Goal: Transaction & Acquisition: Purchase product/service

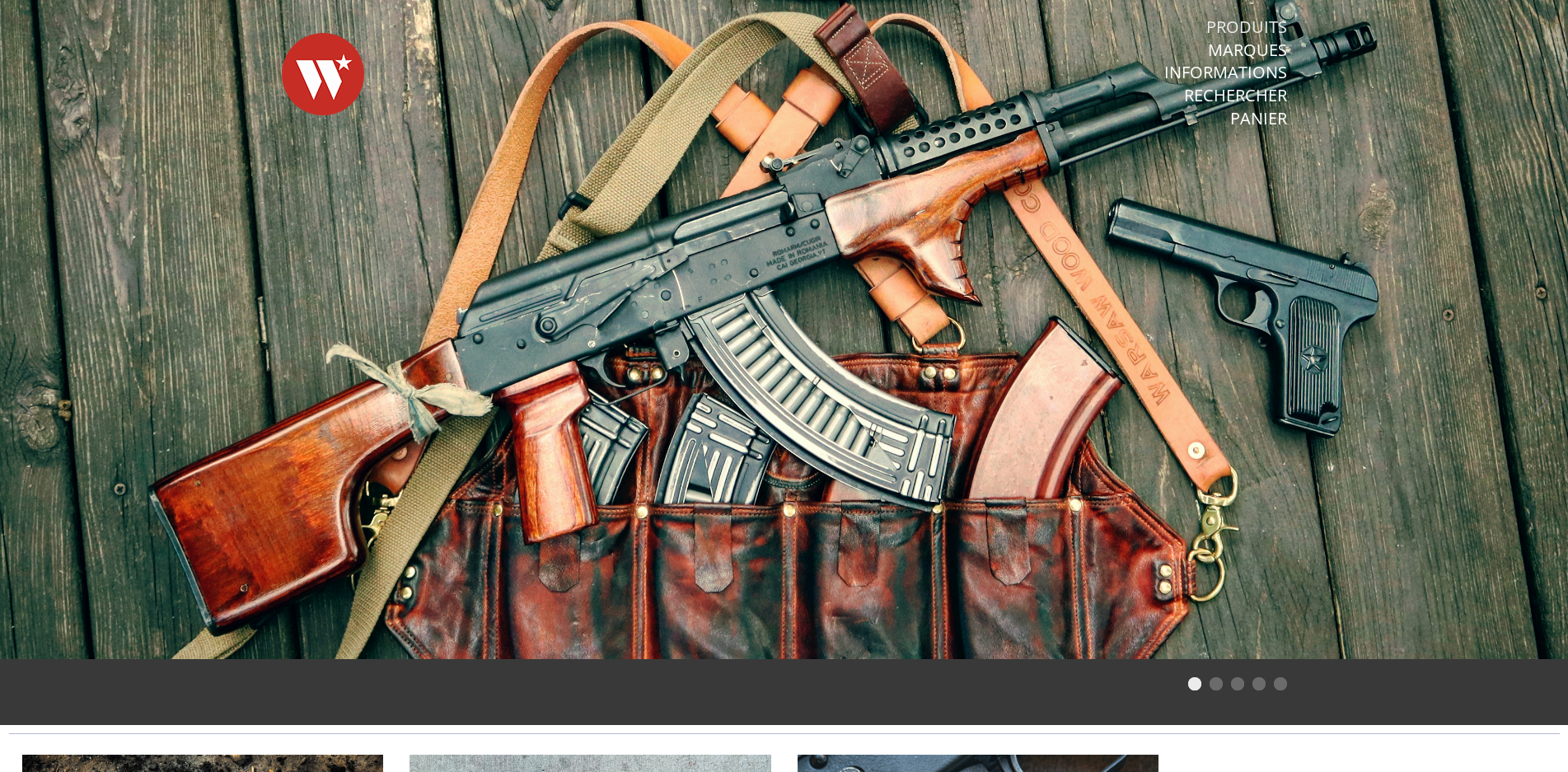
click at [1257, 24] on link "Produits" at bounding box center [1246, 27] width 81 height 22
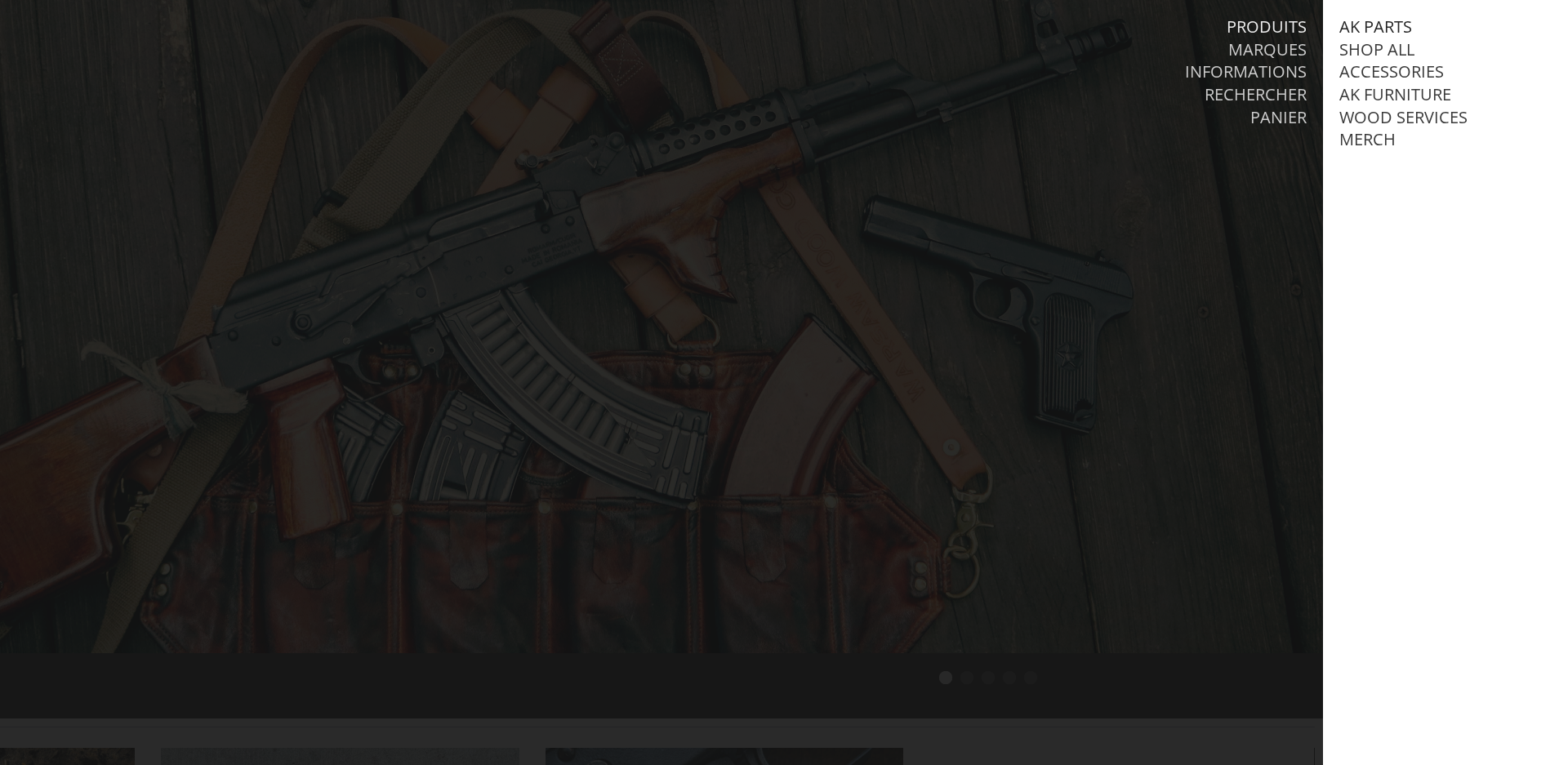
click at [1379, 22] on link "AK Parts" at bounding box center [1375, 26] width 72 height 22
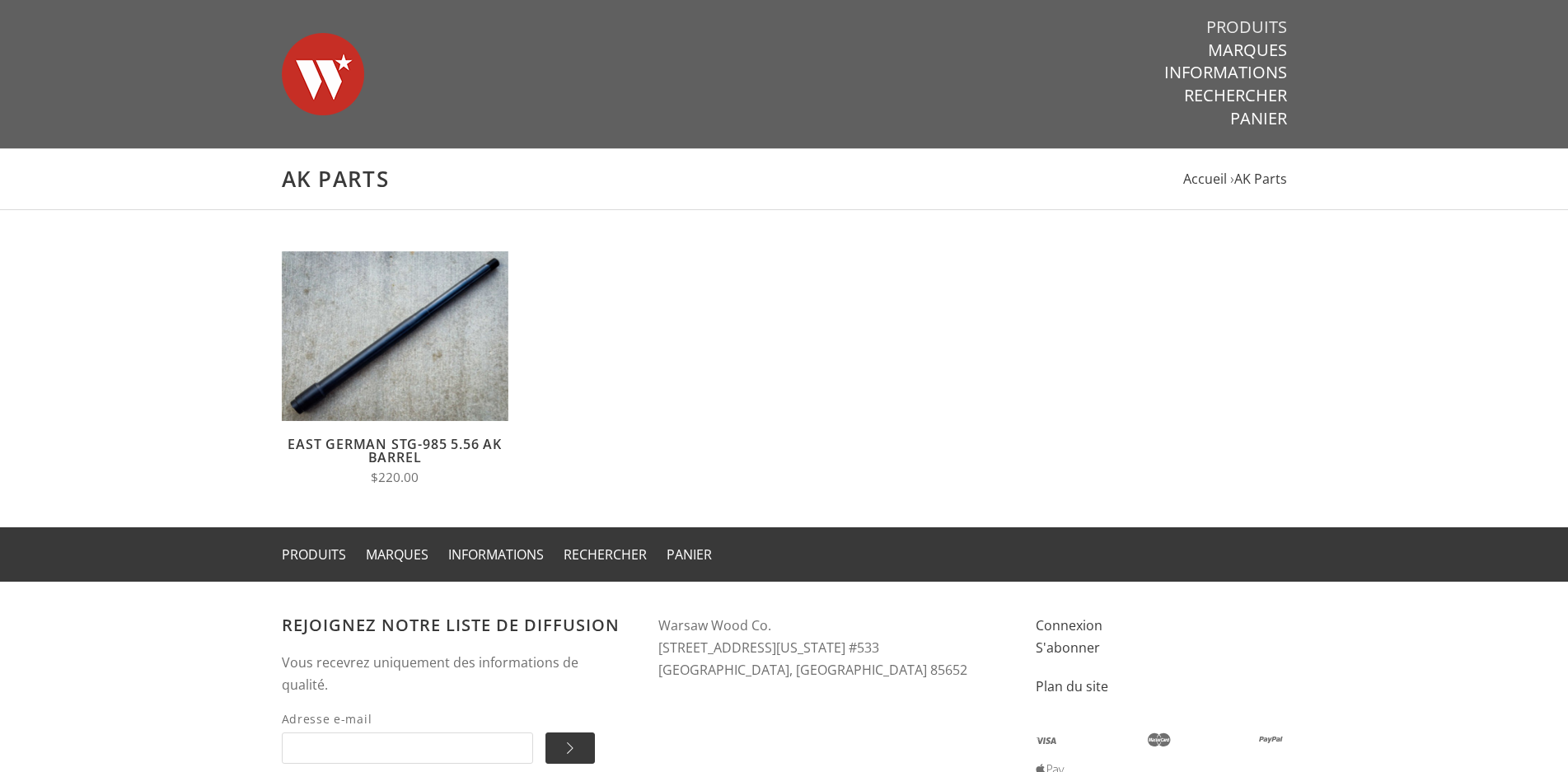
click at [1256, 23] on link "Produits" at bounding box center [1246, 27] width 81 height 22
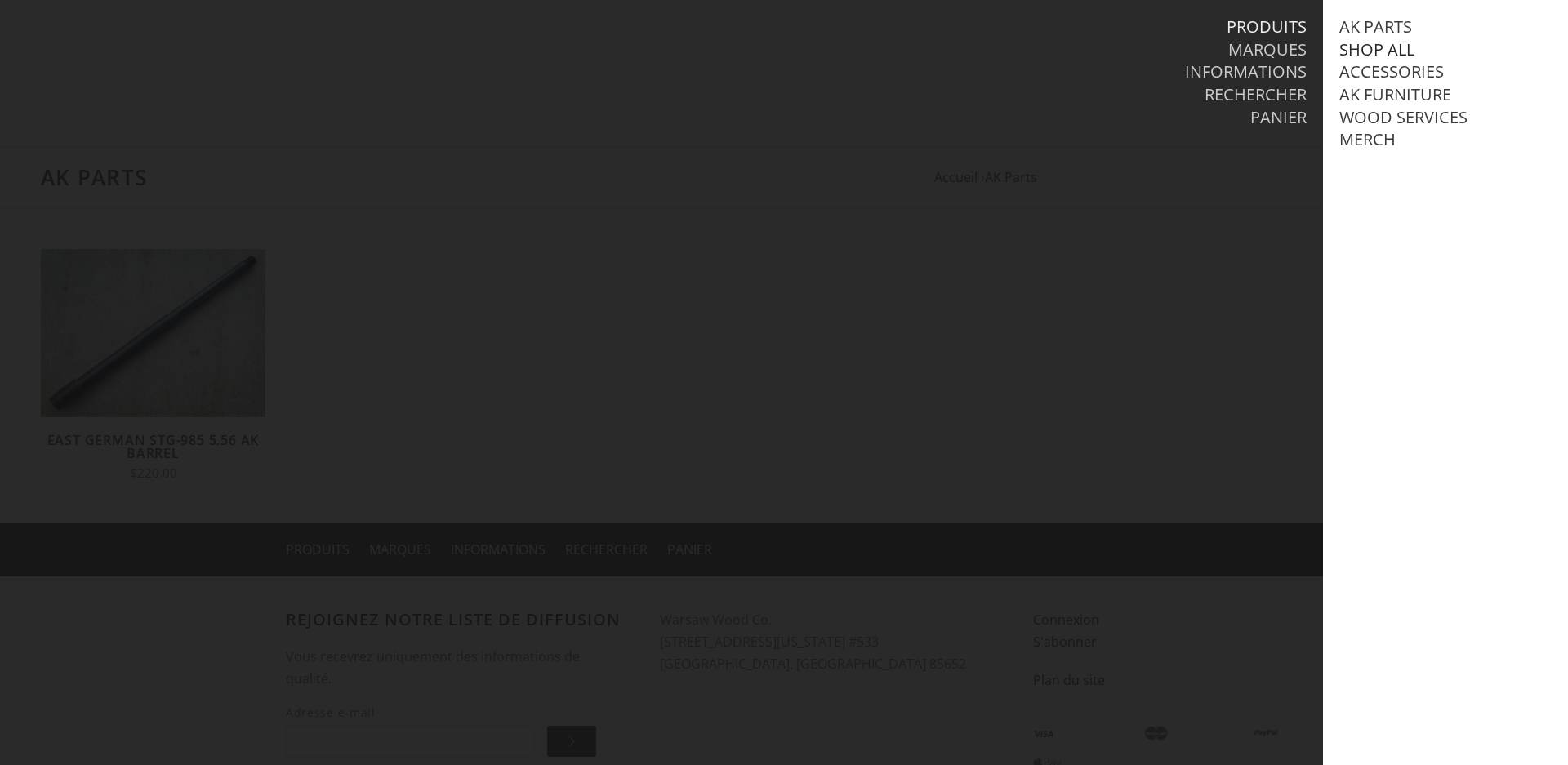
click at [1365, 46] on link "Shop All" at bounding box center [1377, 50] width 75 height 22
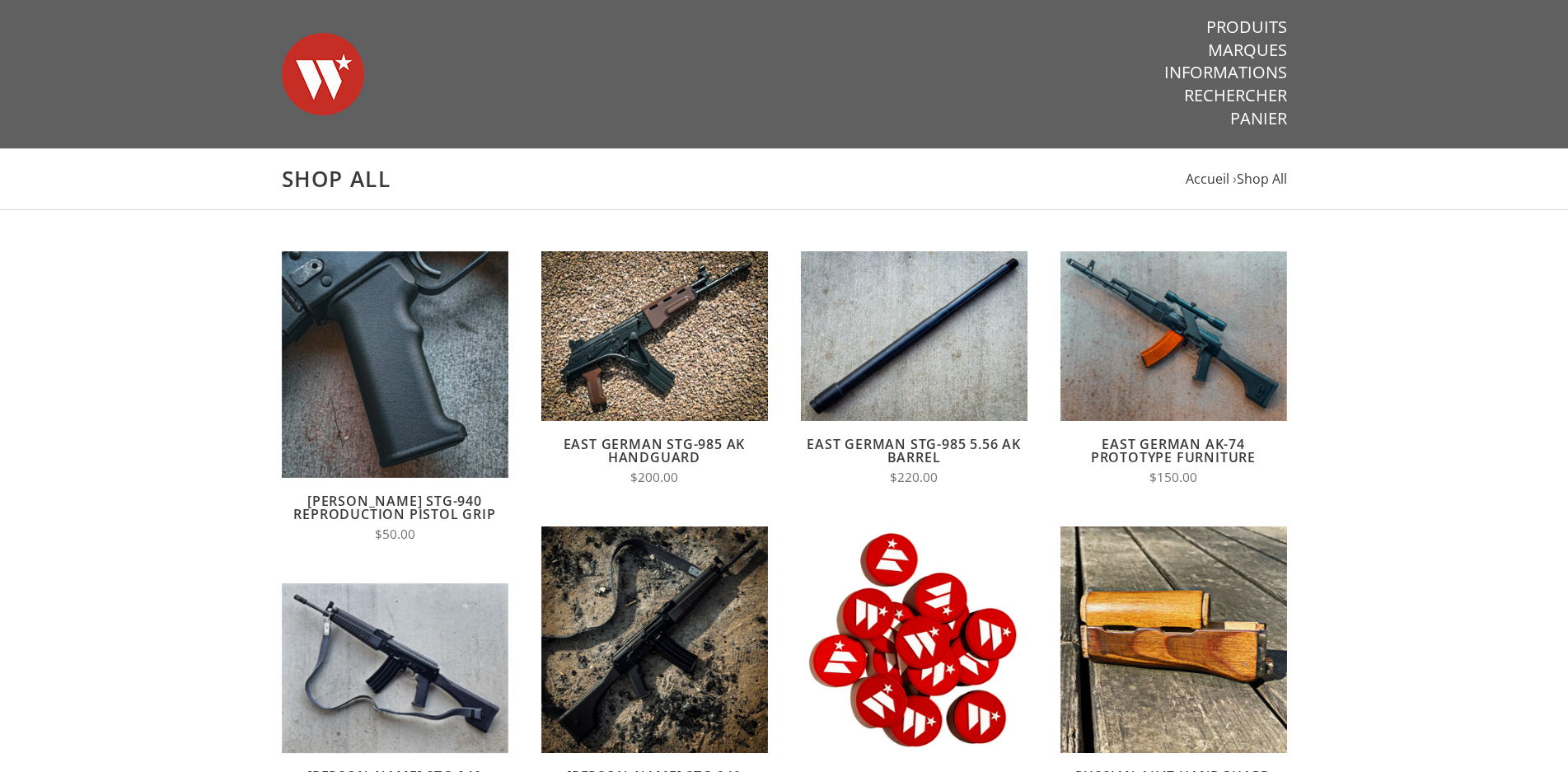
click at [1474, 313] on main "Shop All Accueil › Shop All Aperçu rapide Ajouter au panier Comparer Wieger STG…" at bounding box center [784, 773] width 1568 height 1251
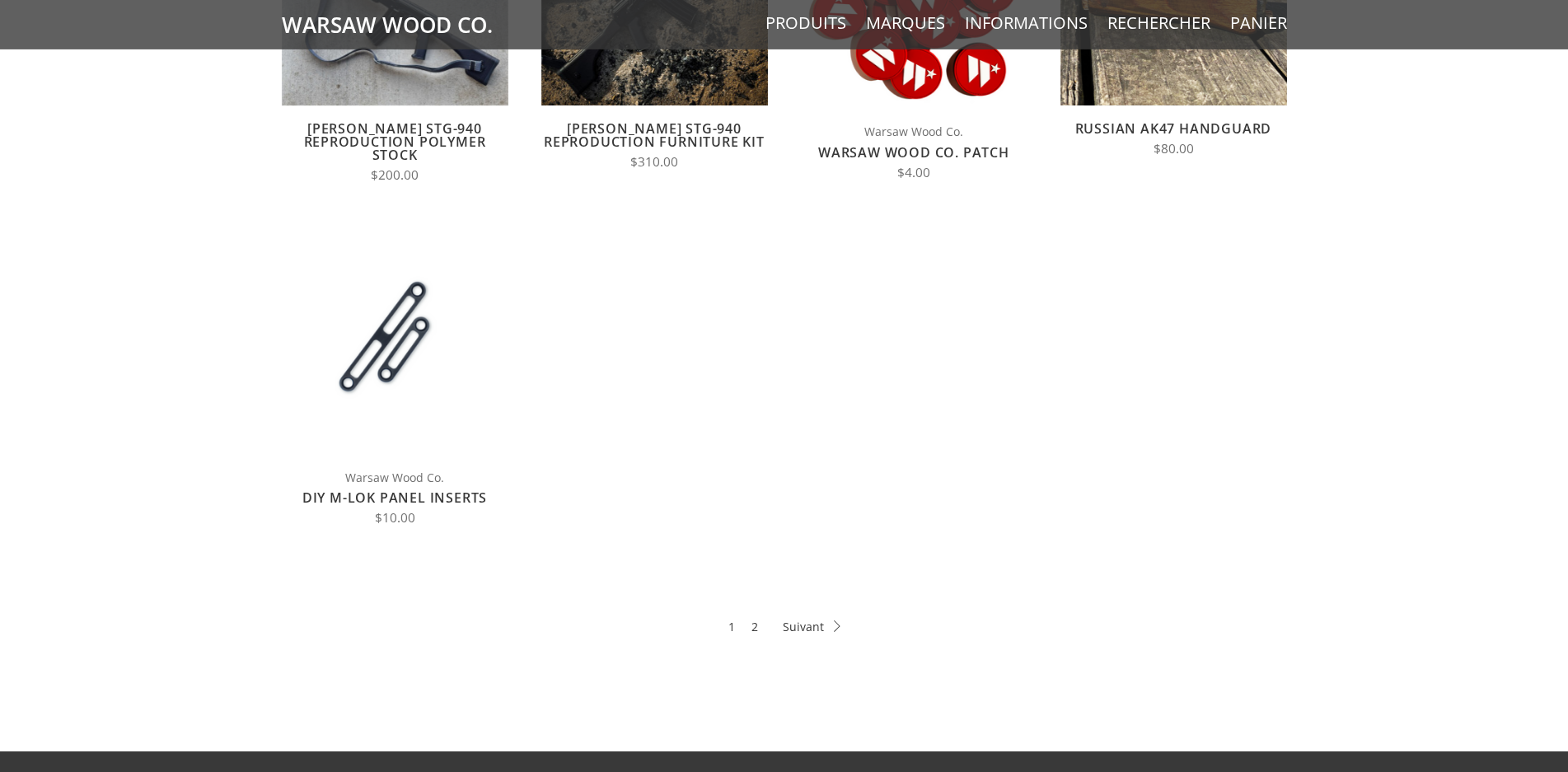
scroll to position [672, 0]
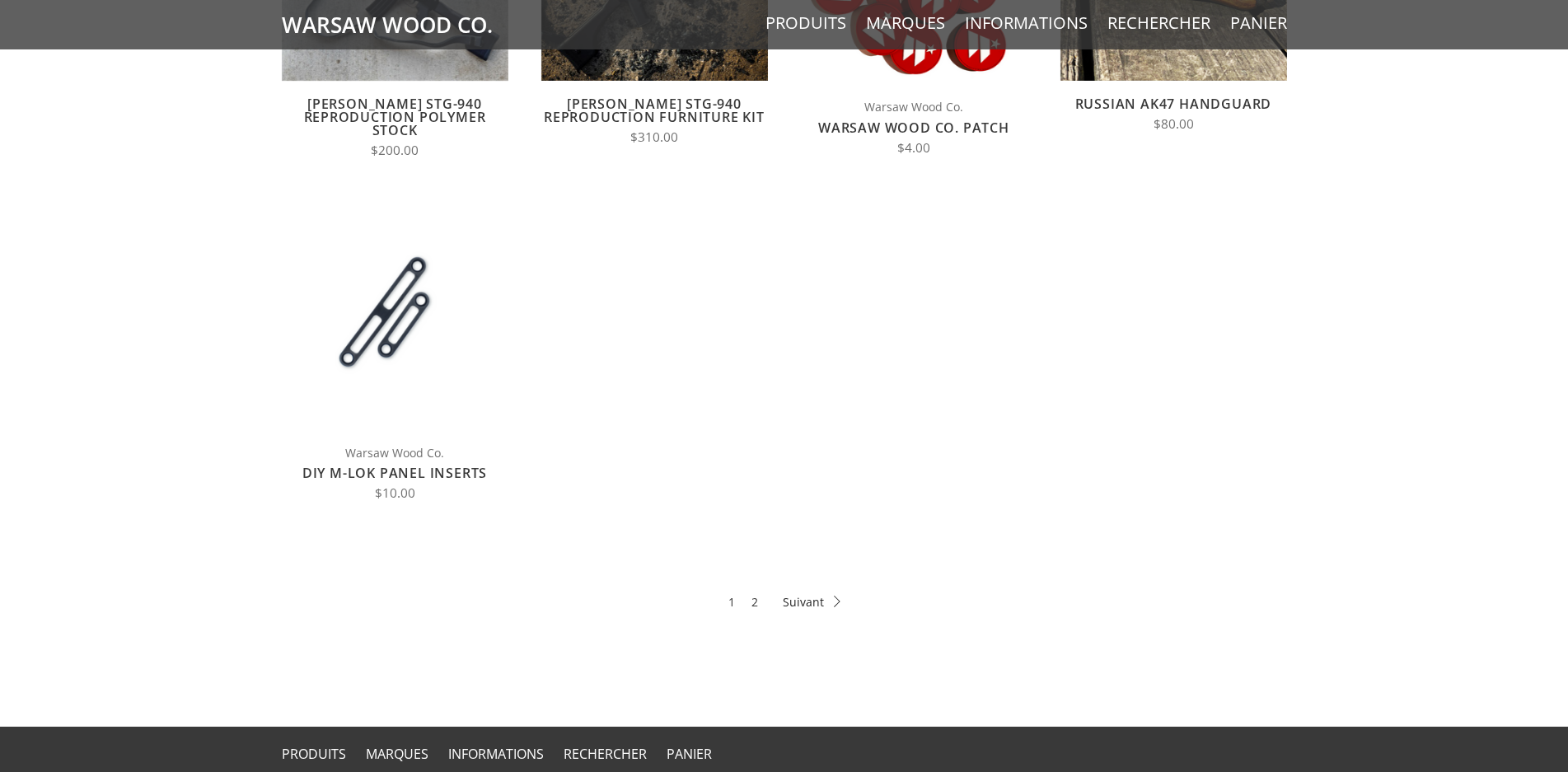
click at [802, 602] on icon at bounding box center [811, 601] width 58 height 11
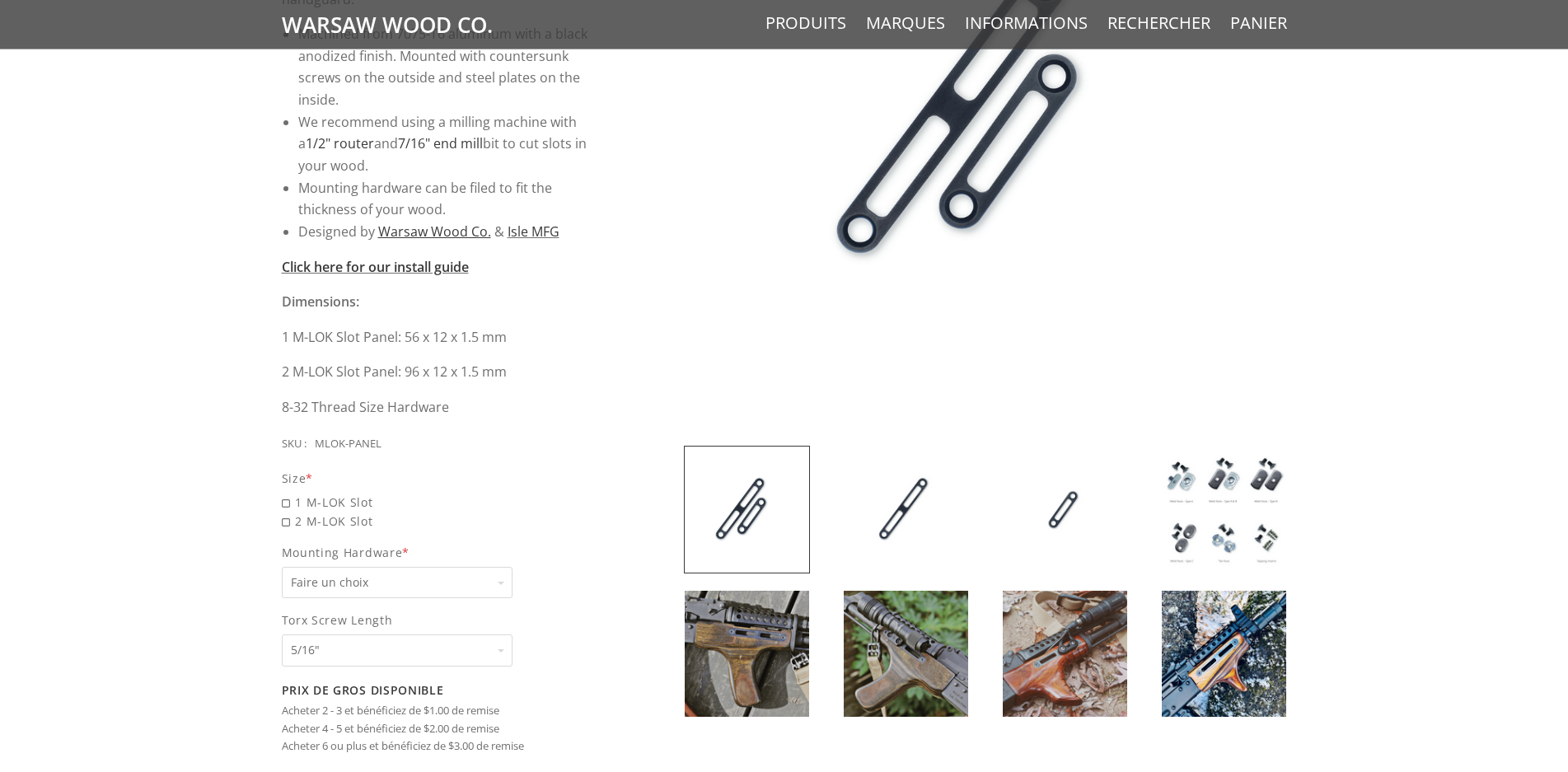
scroll to position [589, 0]
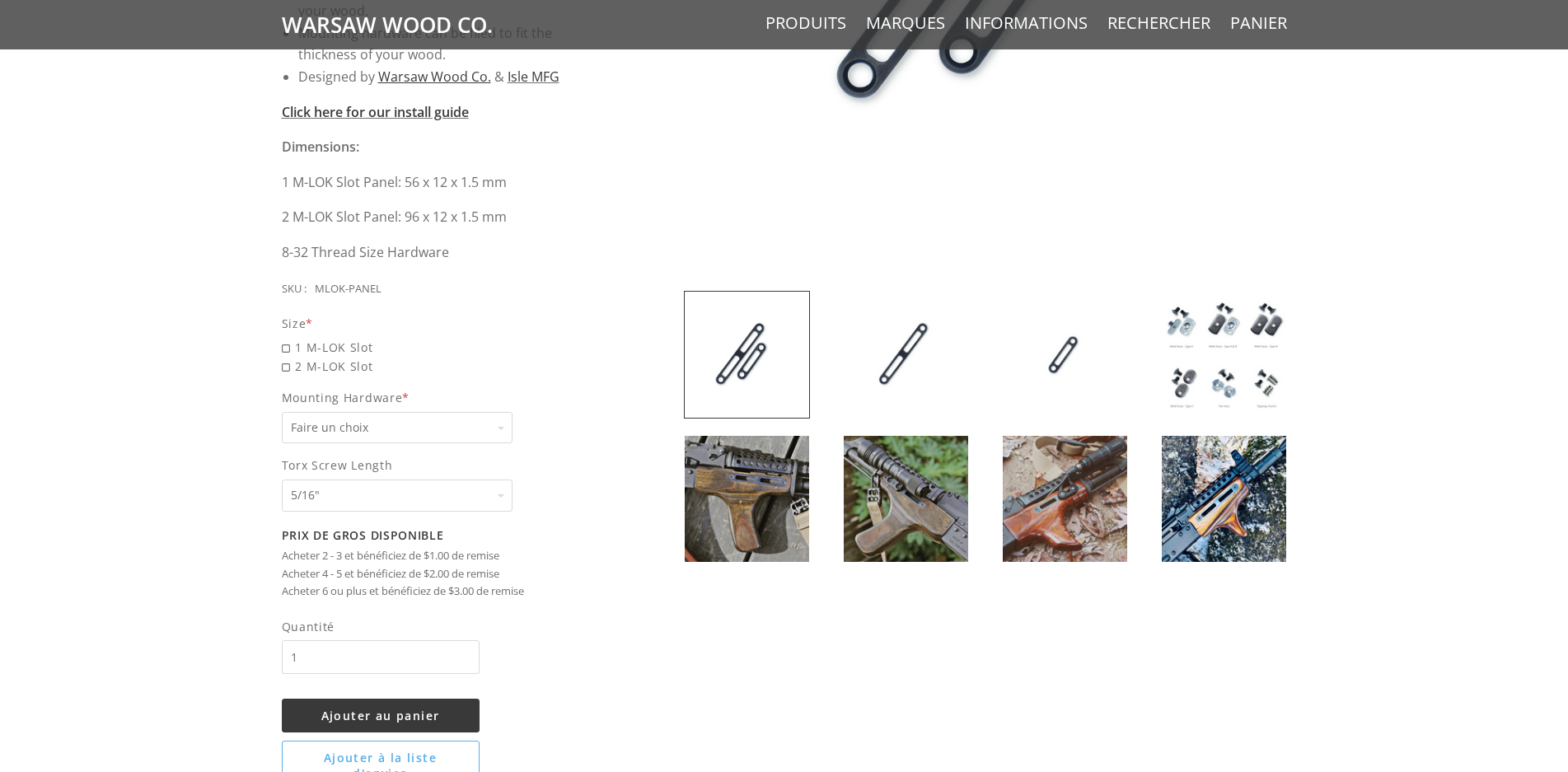
click at [784, 489] on img at bounding box center [746, 499] width 124 height 126
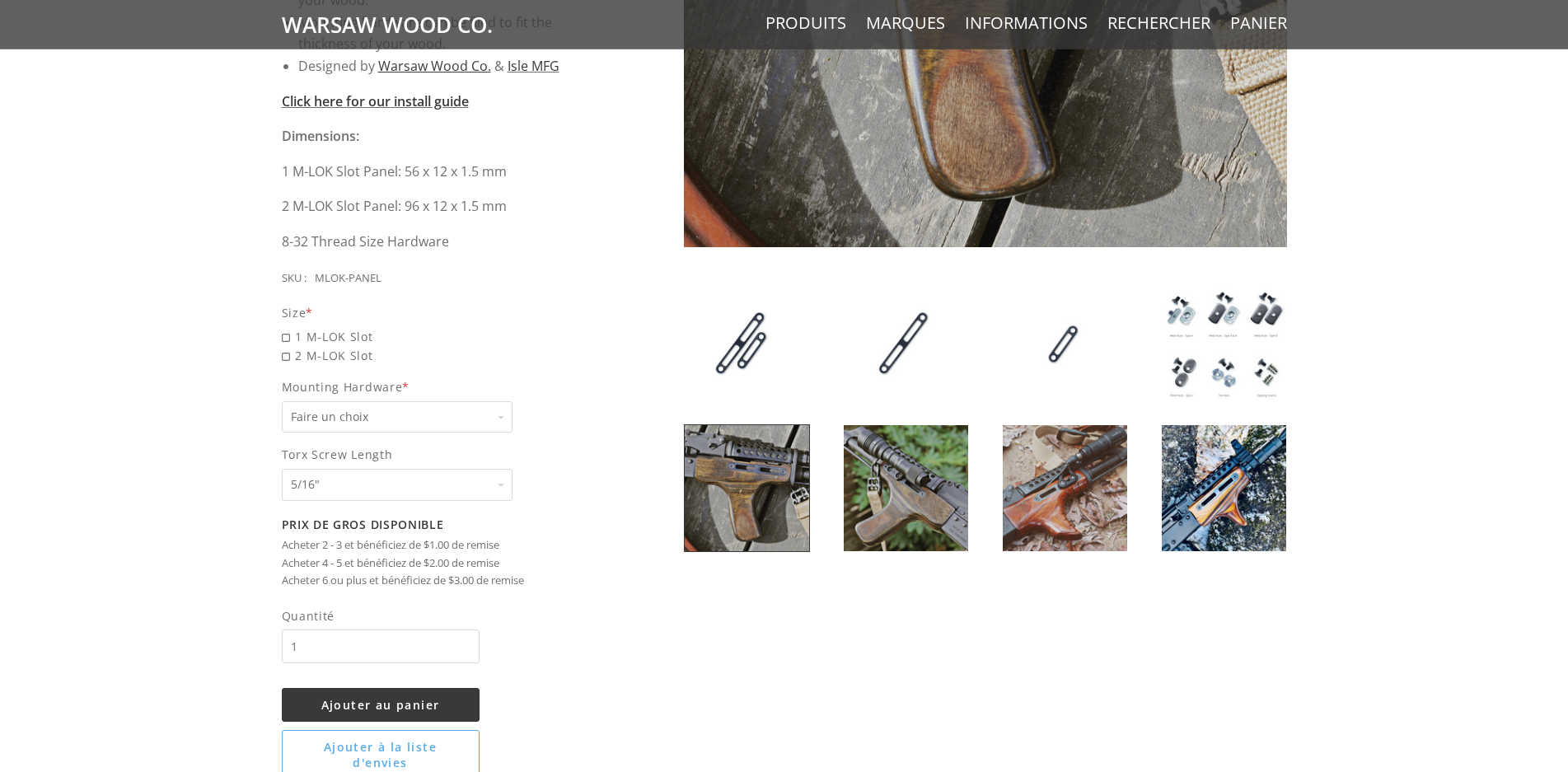
scroll to position [672, 0]
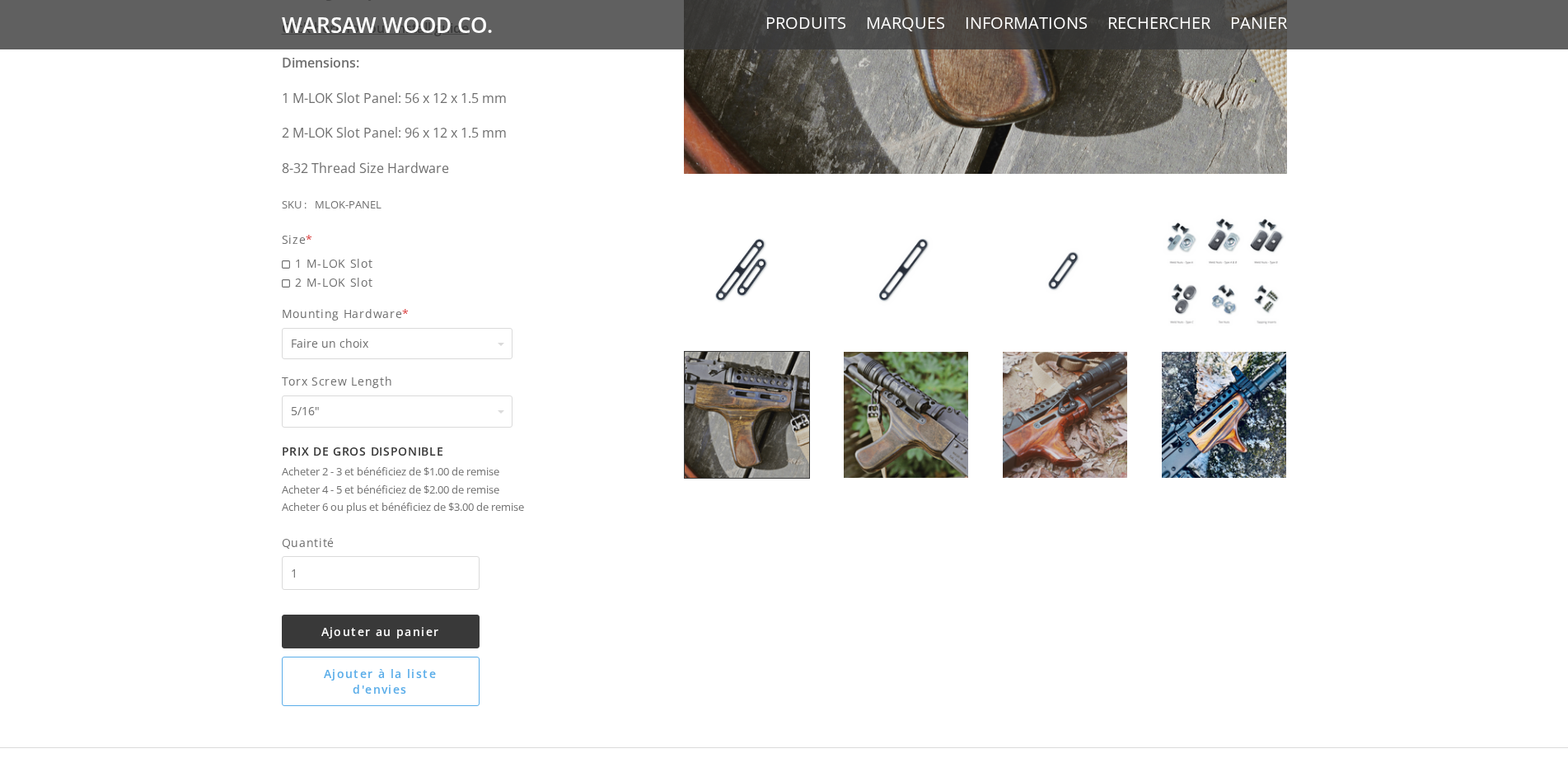
click at [917, 427] on img at bounding box center [906, 415] width 124 height 126
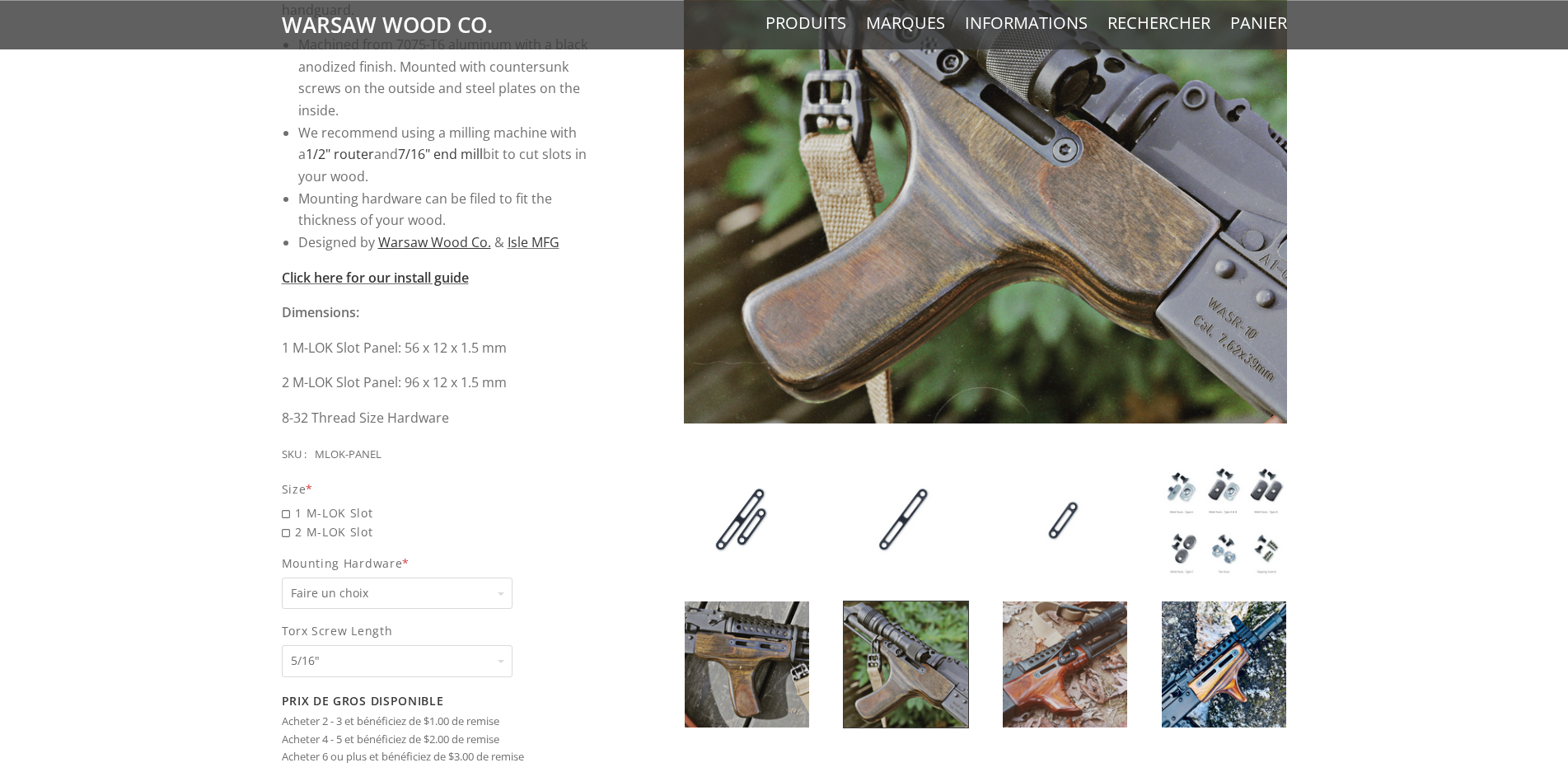
scroll to position [421, 0]
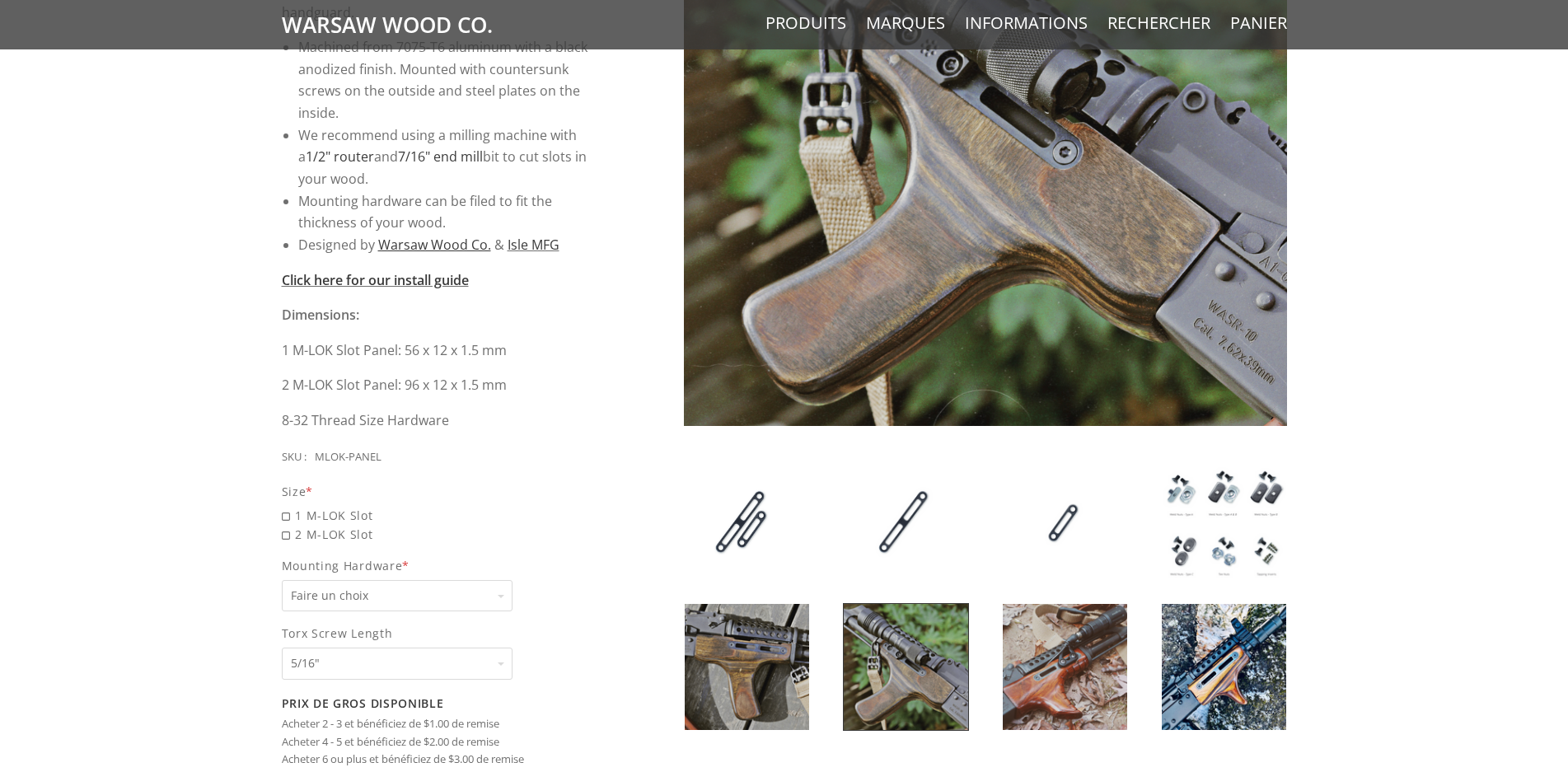
click at [1054, 648] on img at bounding box center [1065, 667] width 124 height 126
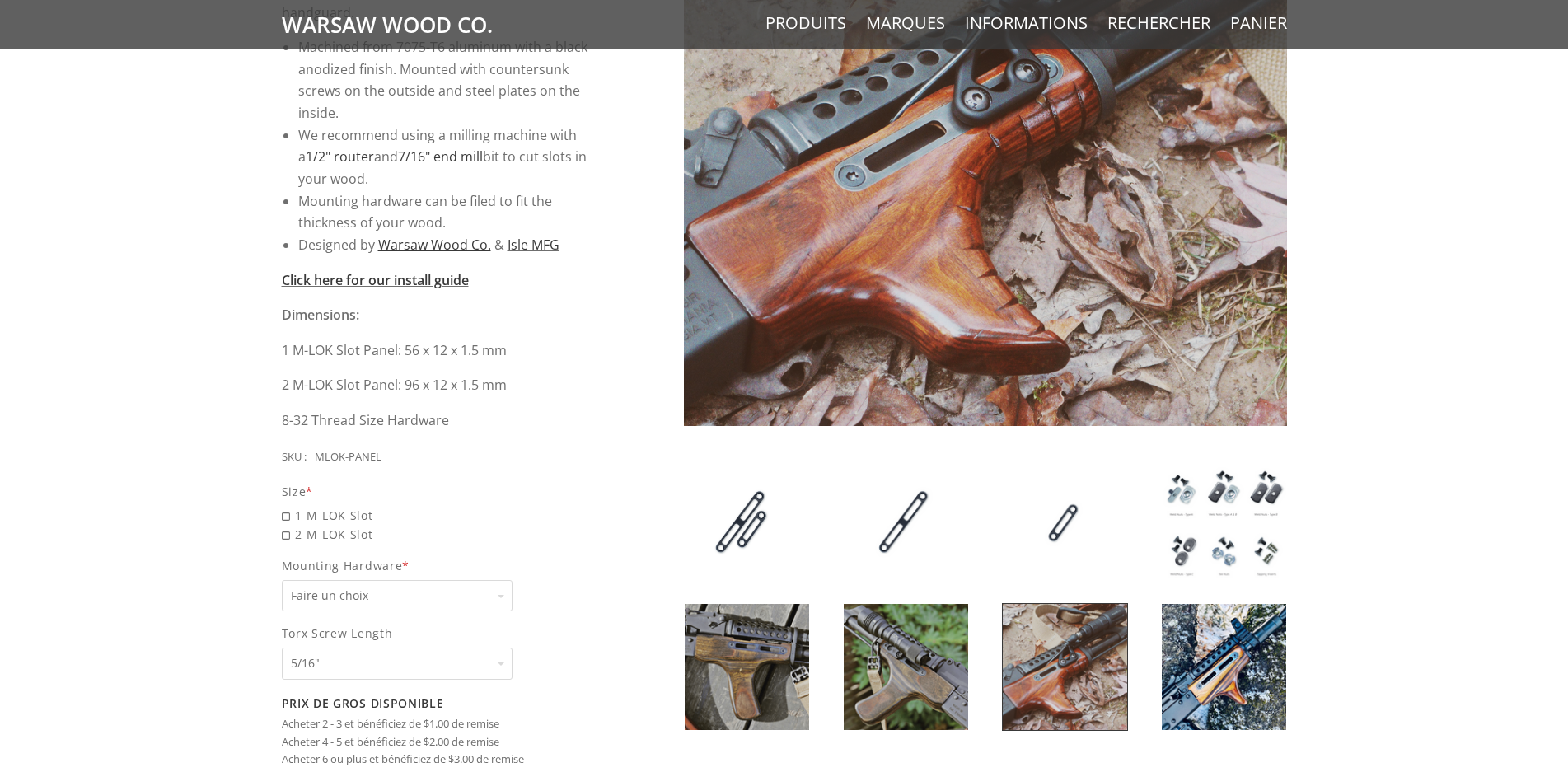
click at [1253, 692] on img at bounding box center [1224, 667] width 124 height 126
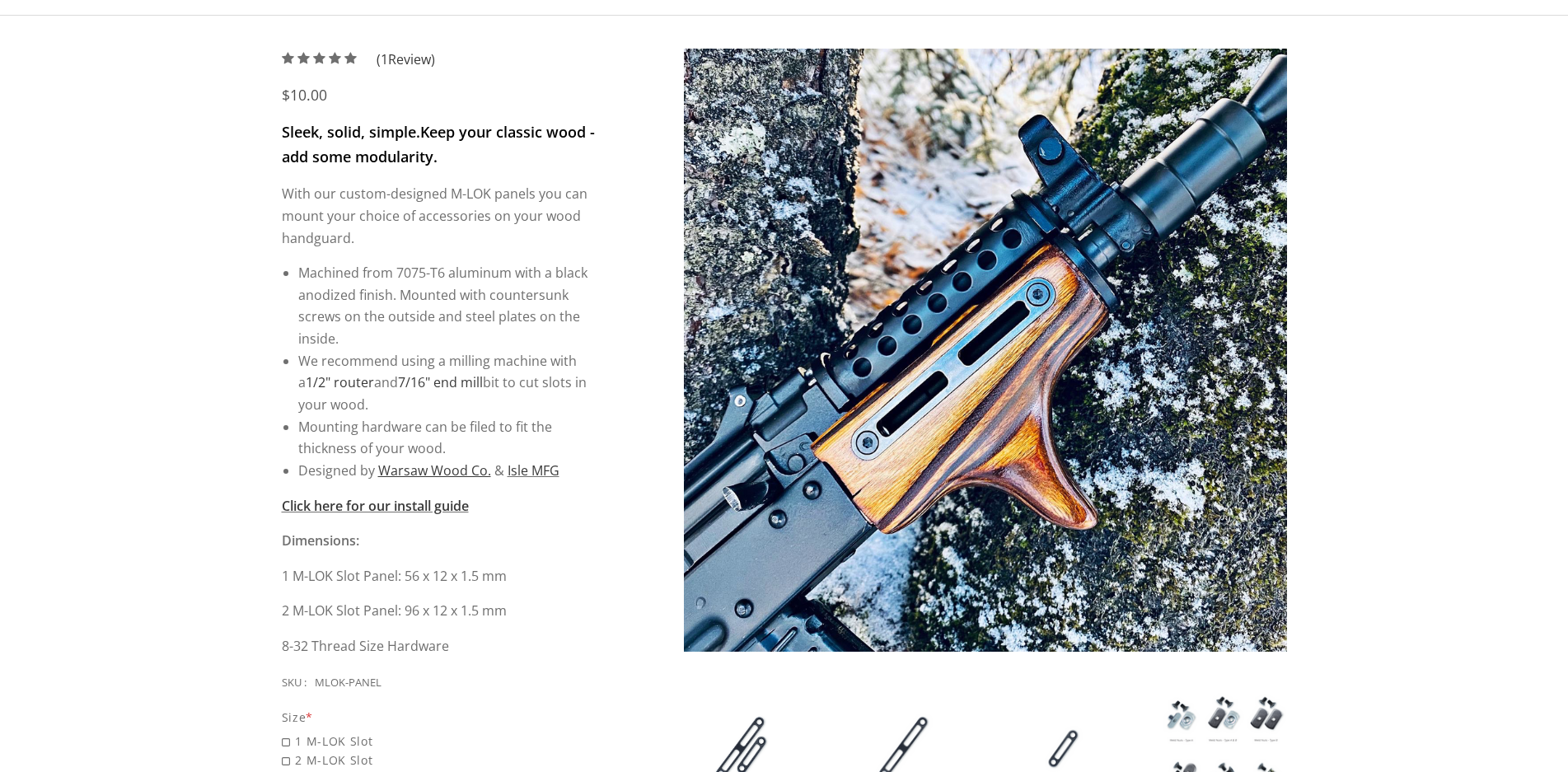
scroll to position [168, 0]
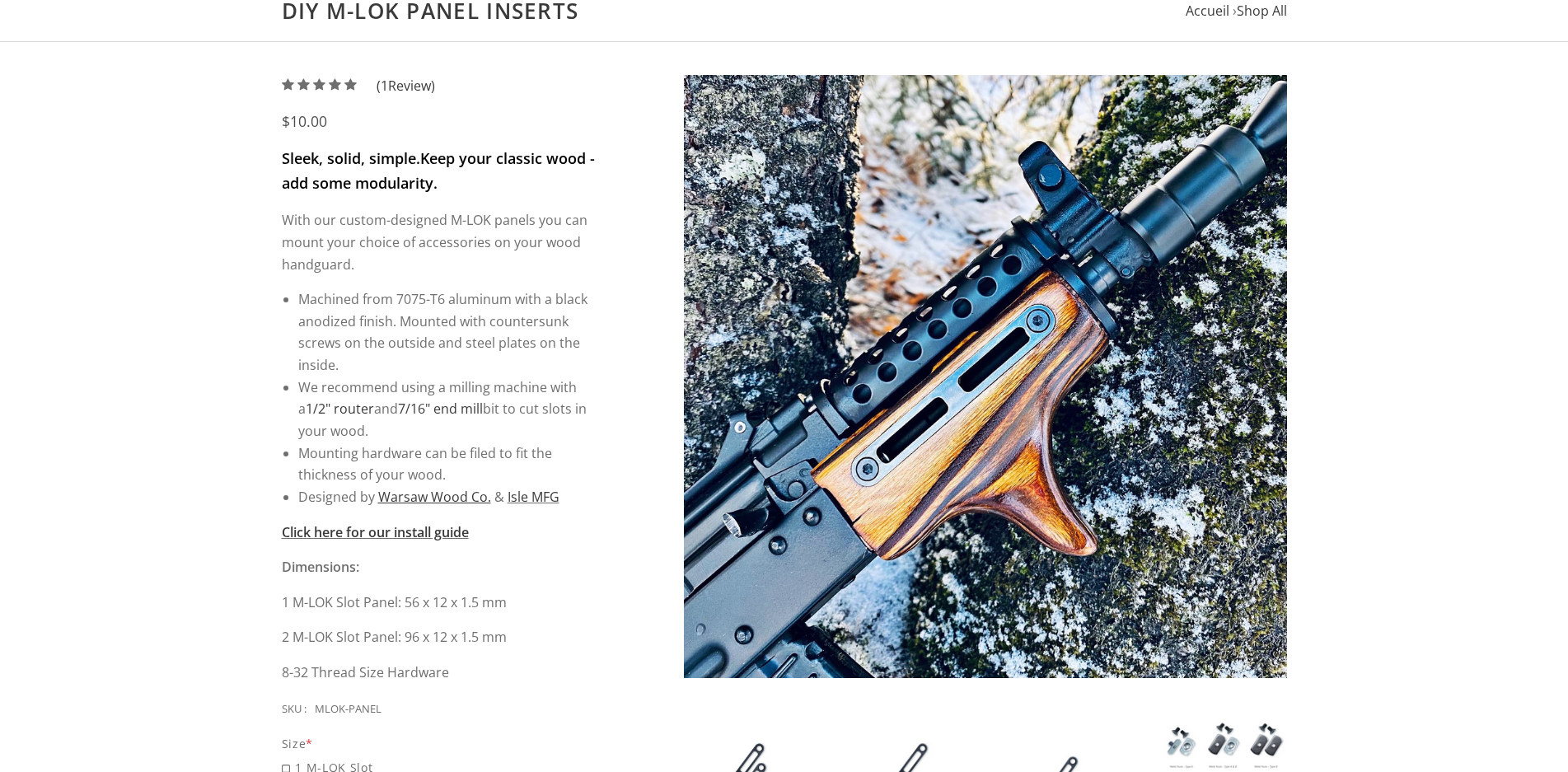
click at [1079, 386] on img at bounding box center [985, 376] width 603 height 603
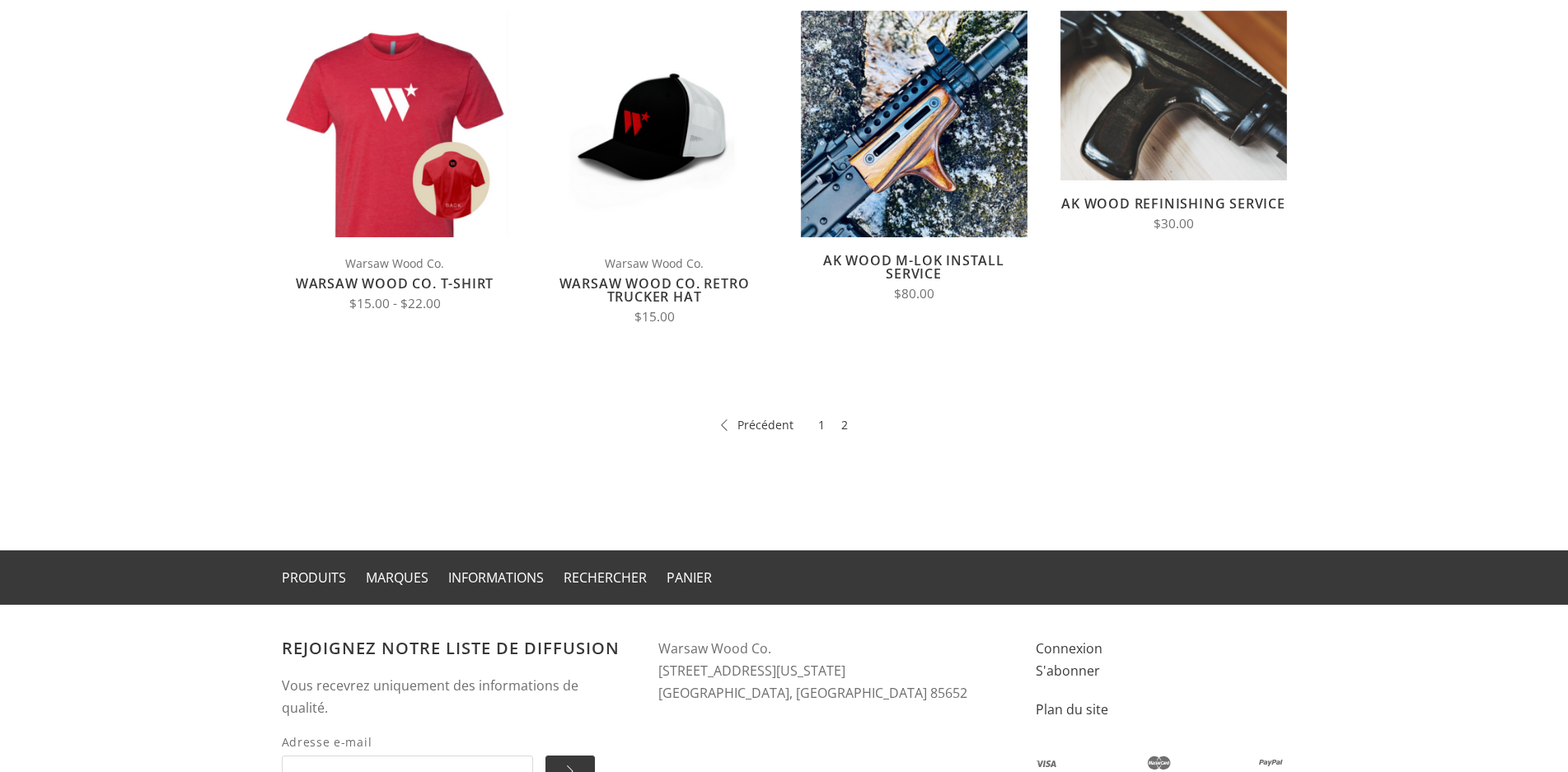
scroll to position [120, 0]
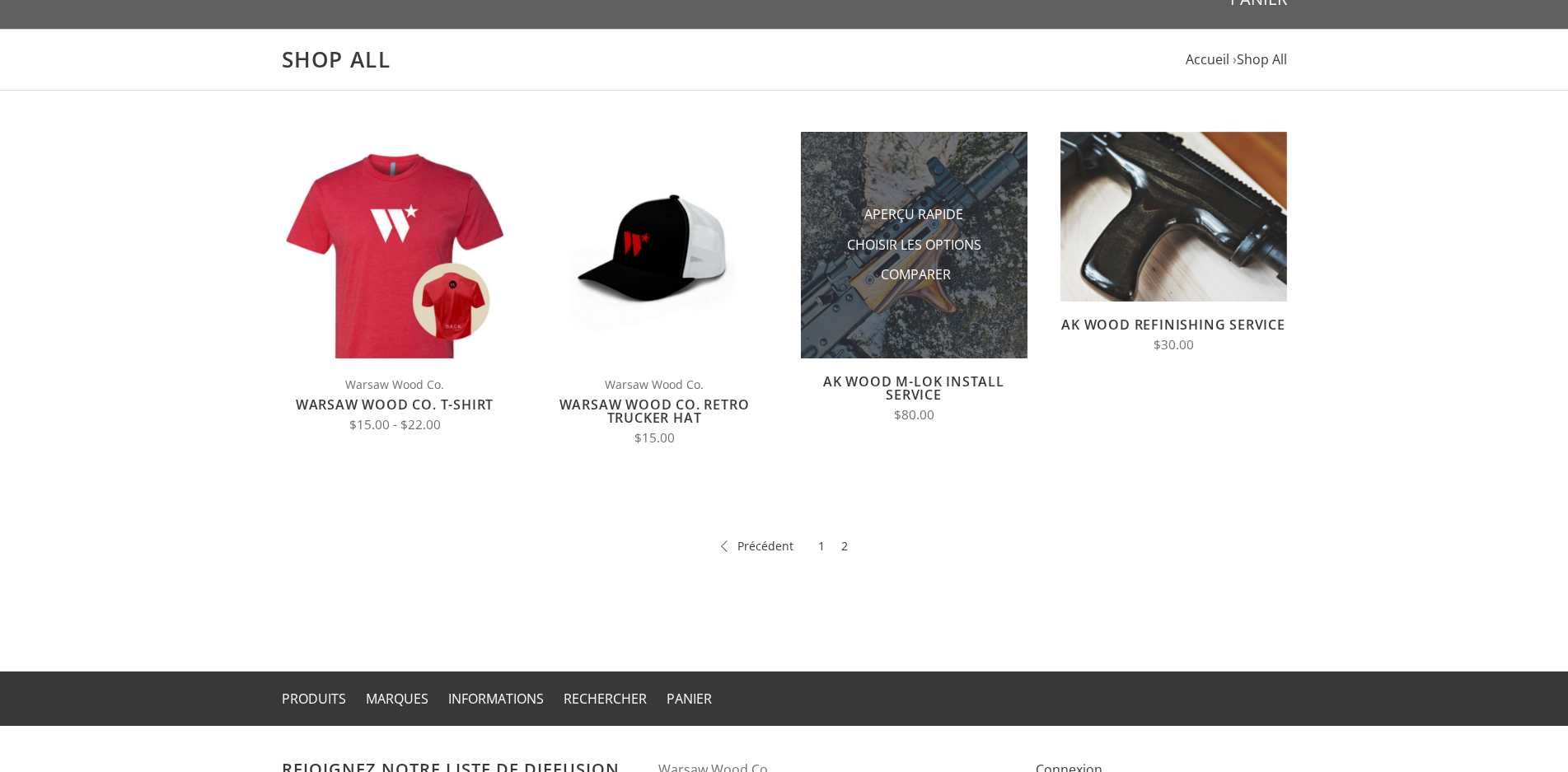
click at [944, 296] on img at bounding box center [914, 245] width 227 height 227
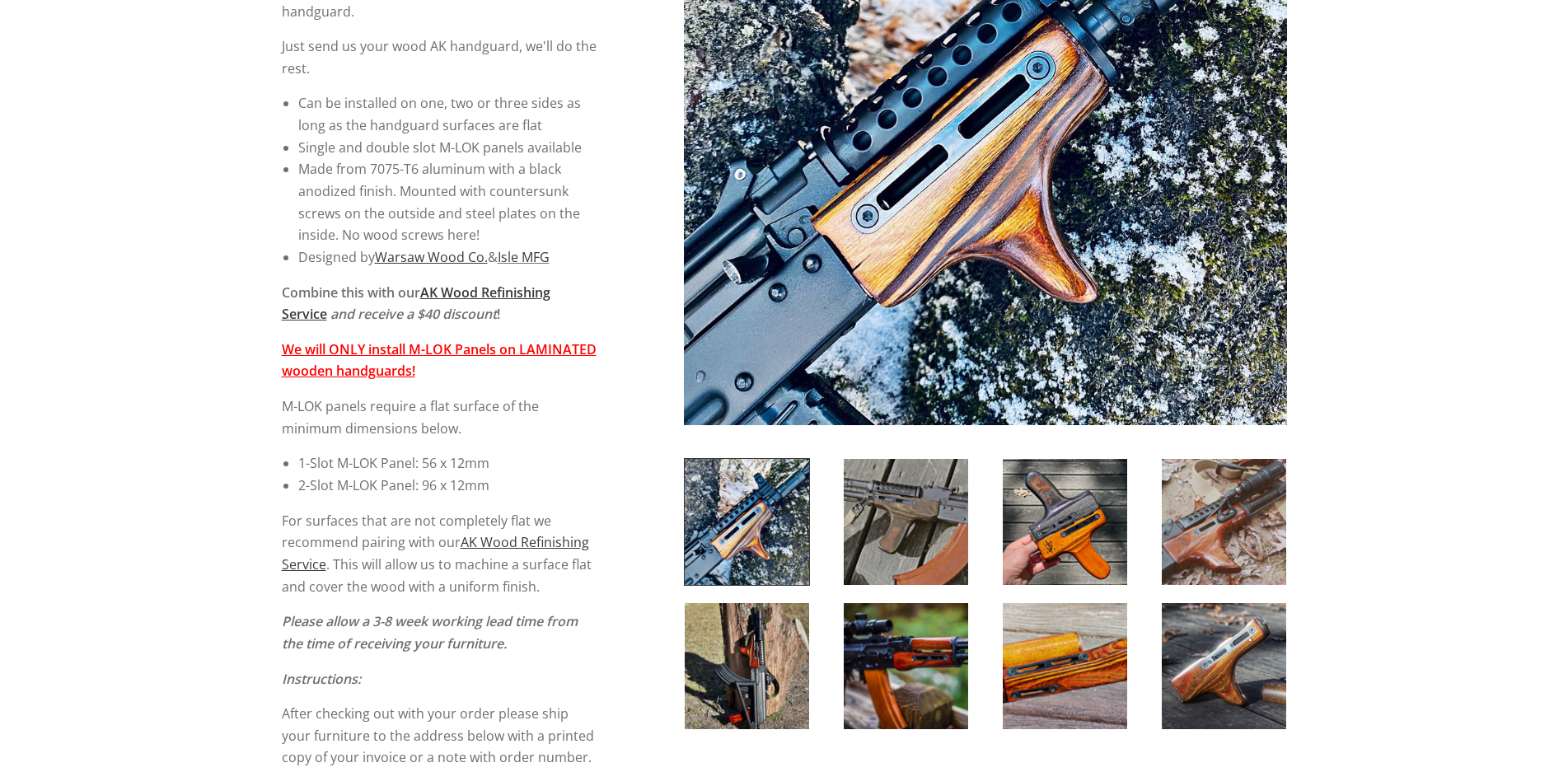
scroll to position [504, 0]
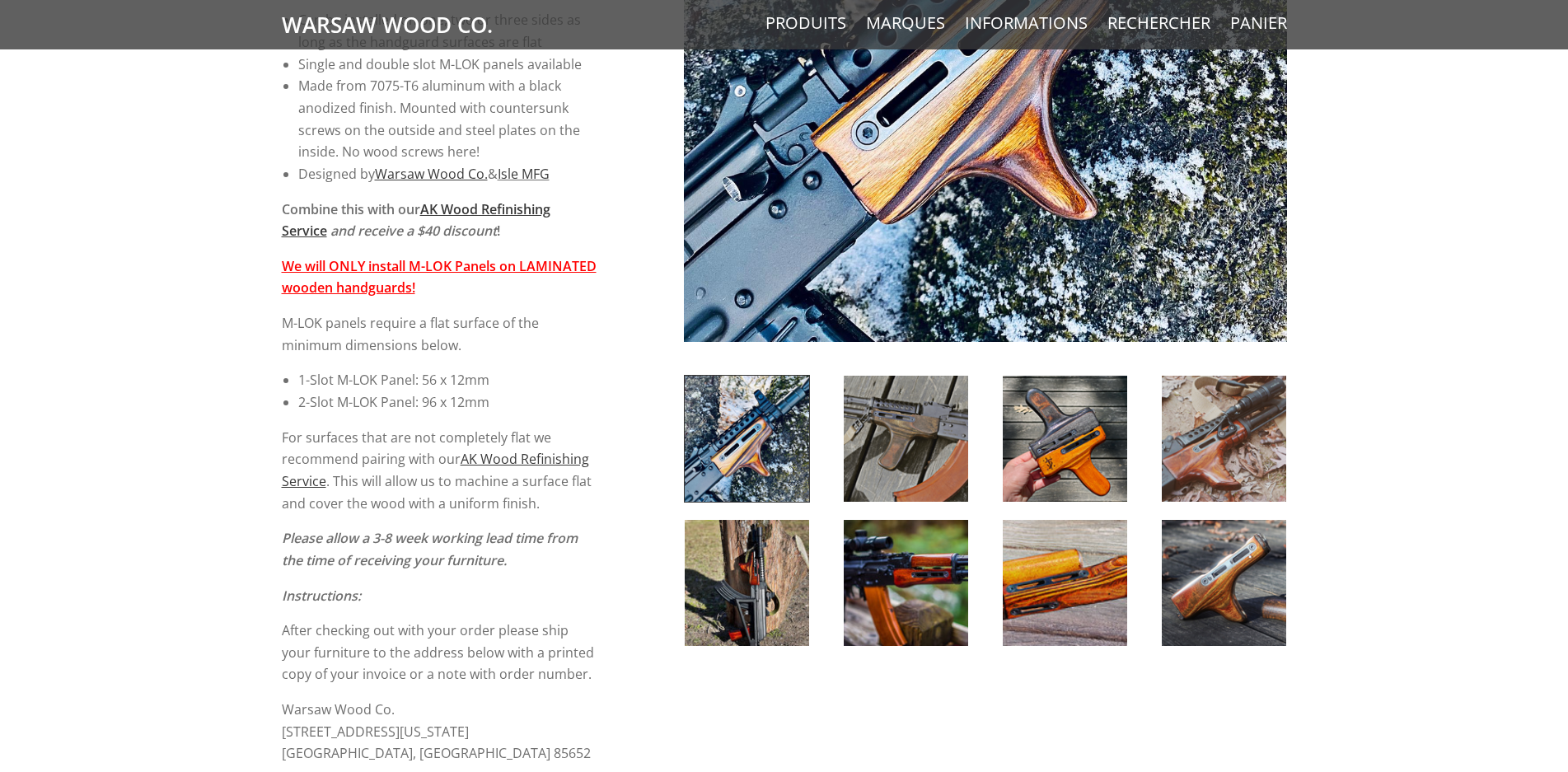
click at [1194, 455] on img at bounding box center [1224, 439] width 124 height 126
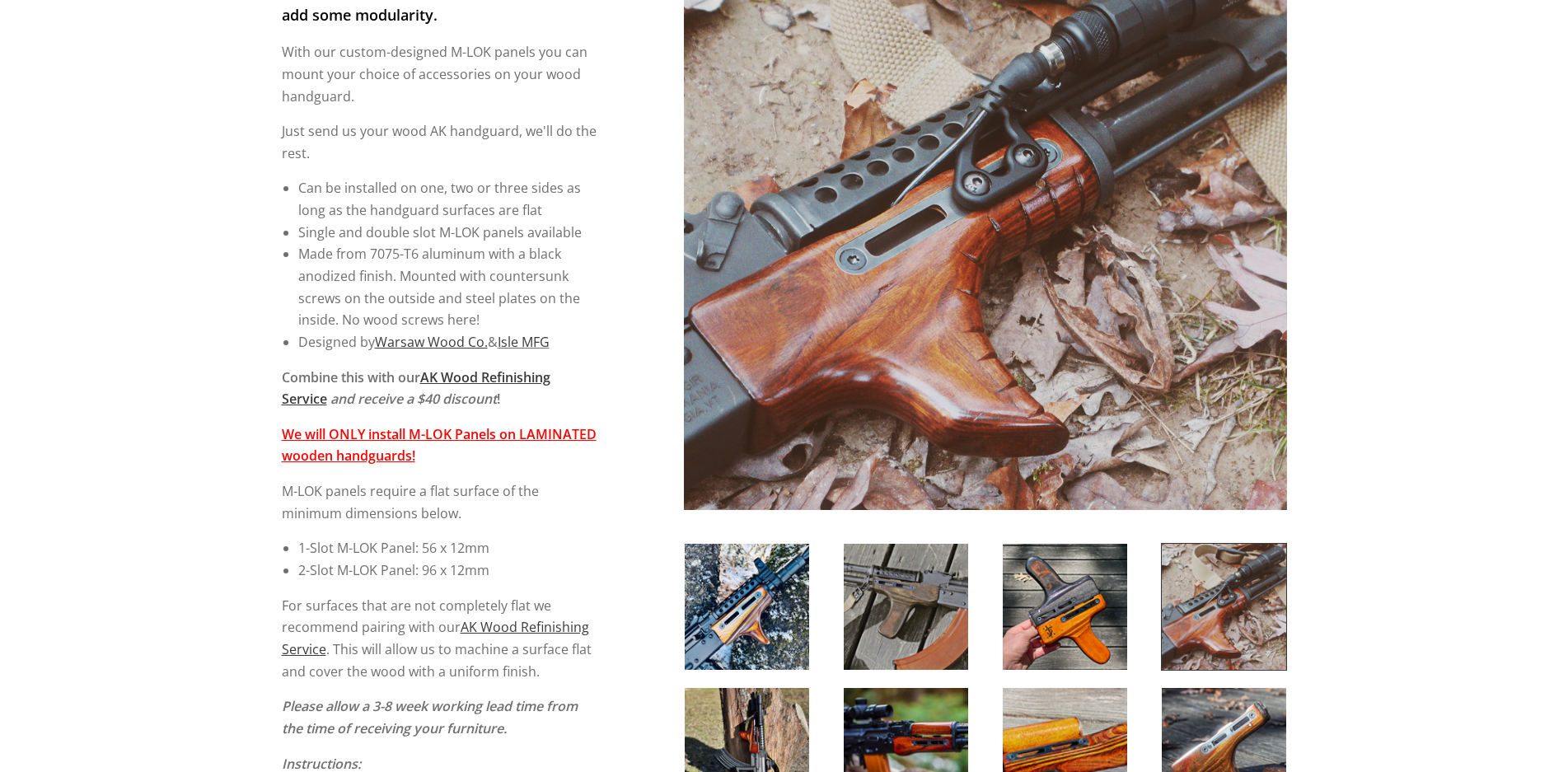
scroll to position [421, 0]
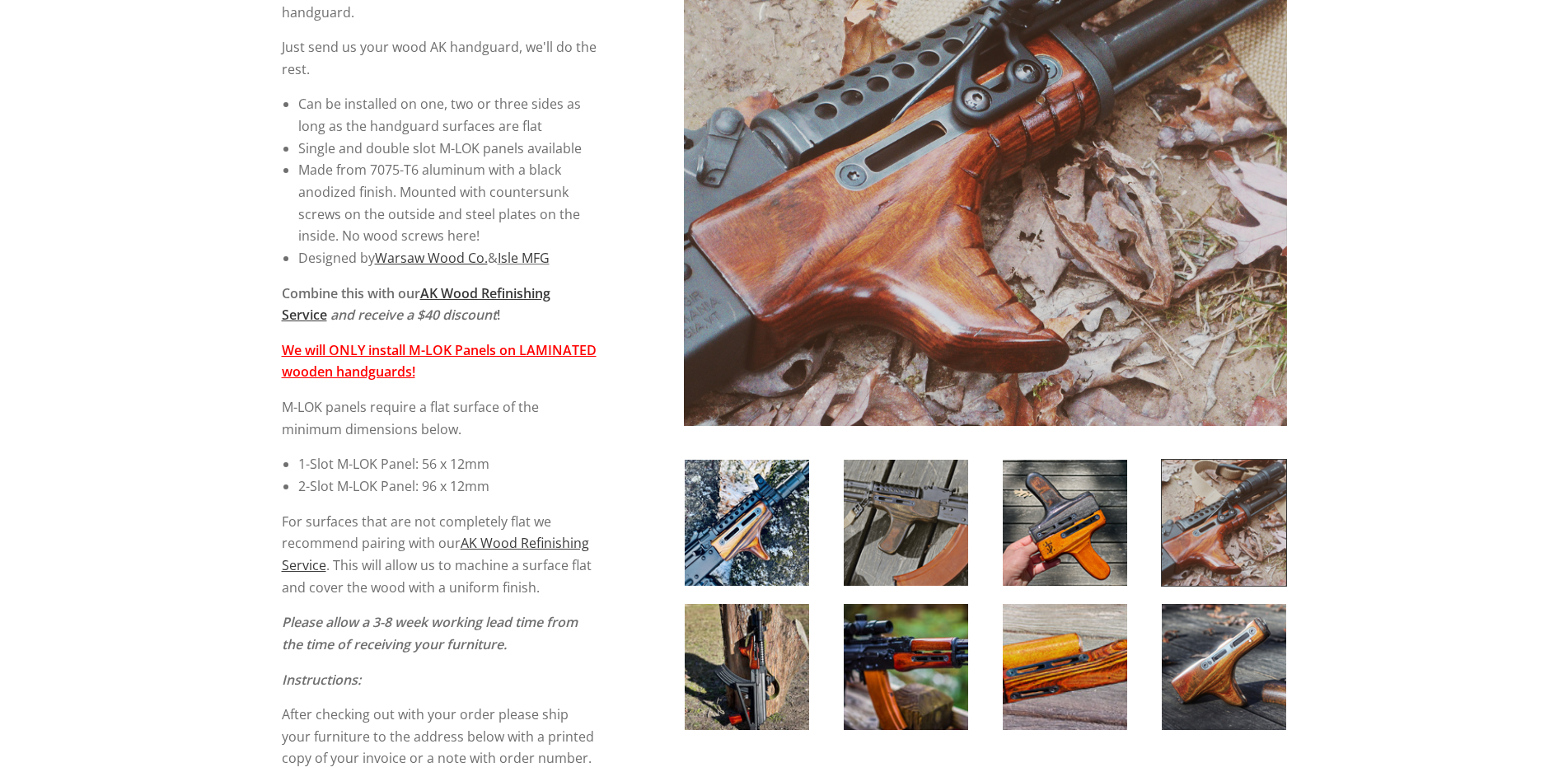
click at [921, 644] on img at bounding box center [906, 667] width 124 height 126
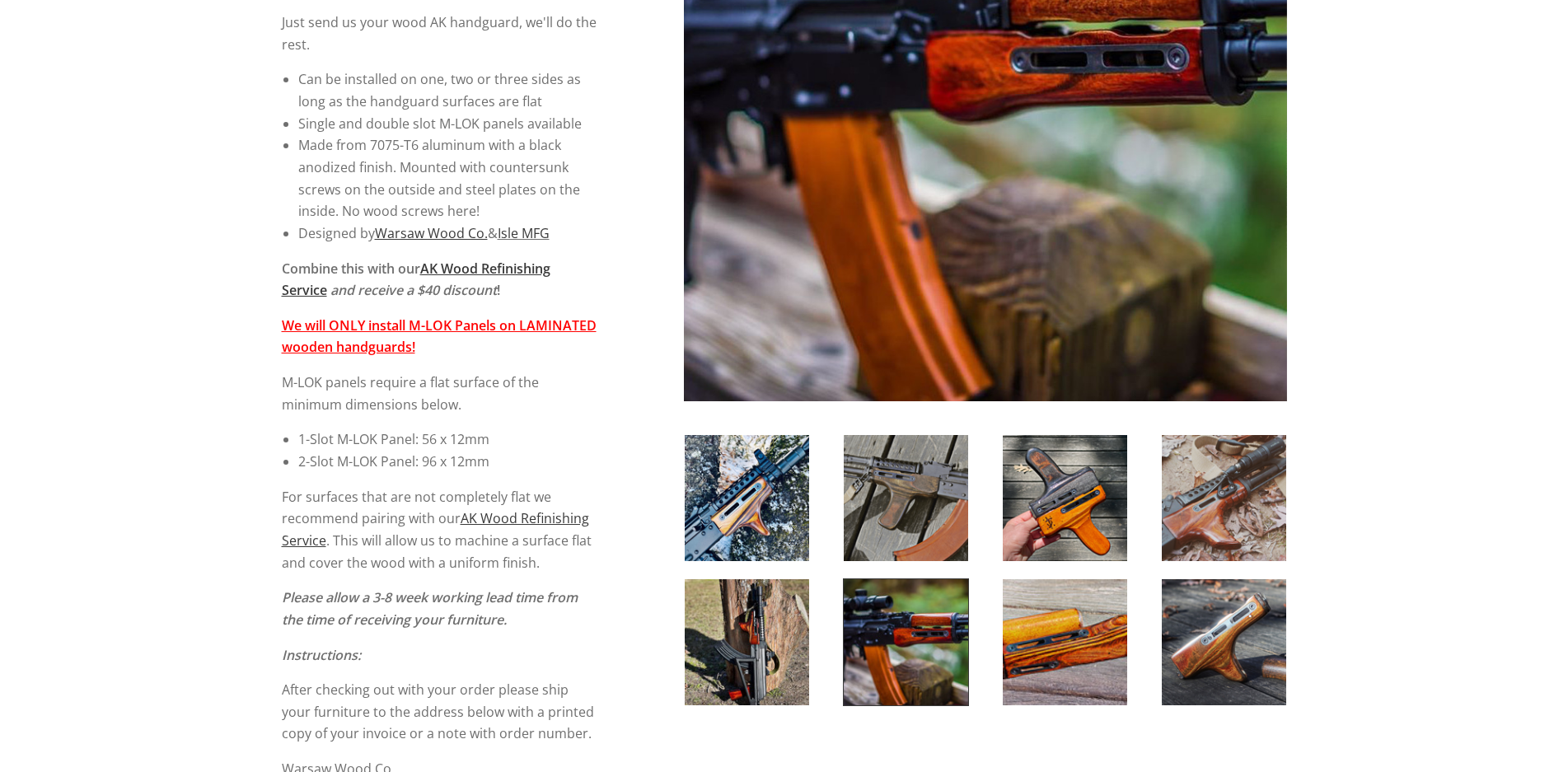
scroll to position [504, 0]
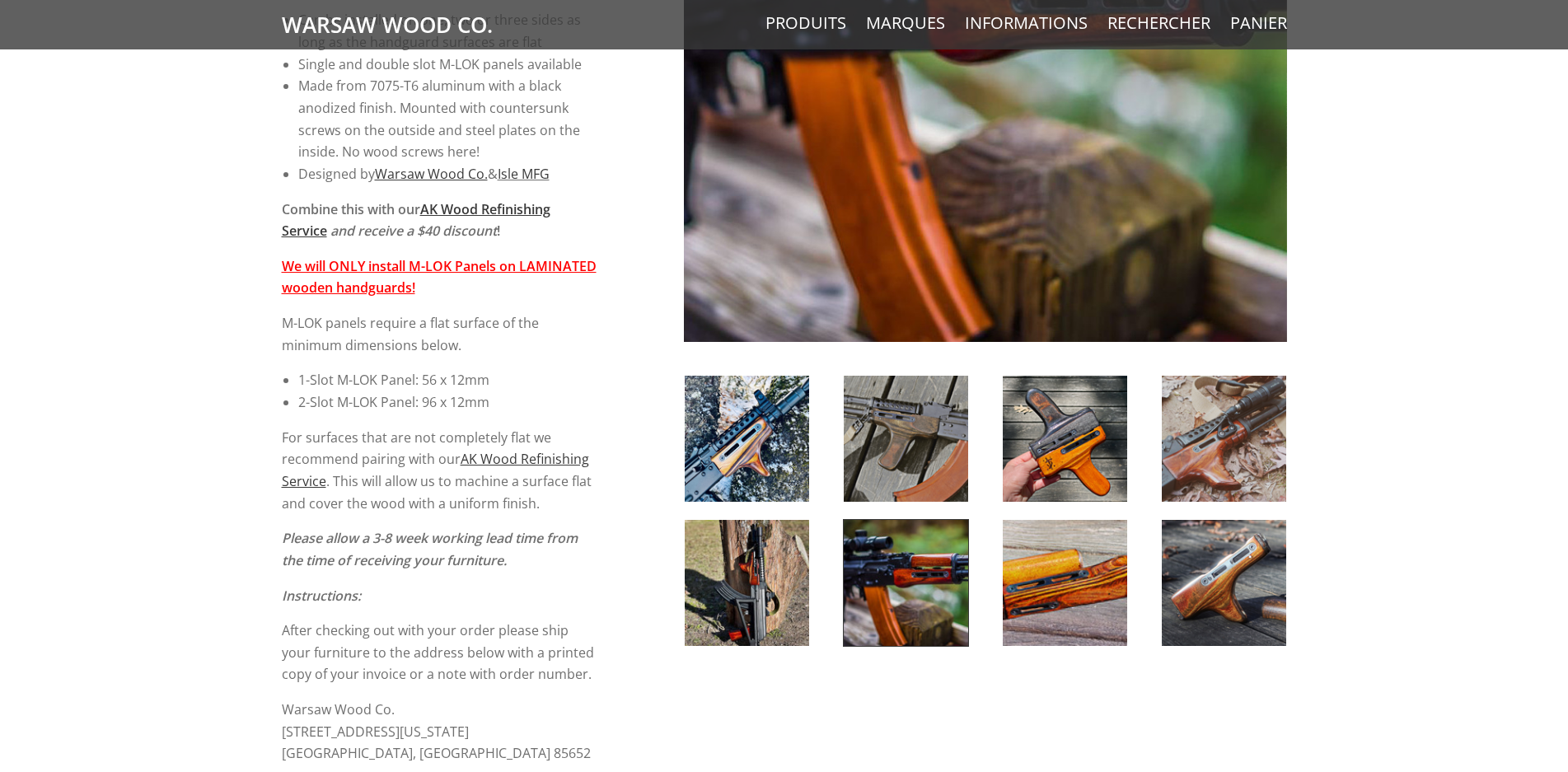
click at [766, 611] on img at bounding box center [746, 583] width 124 height 126
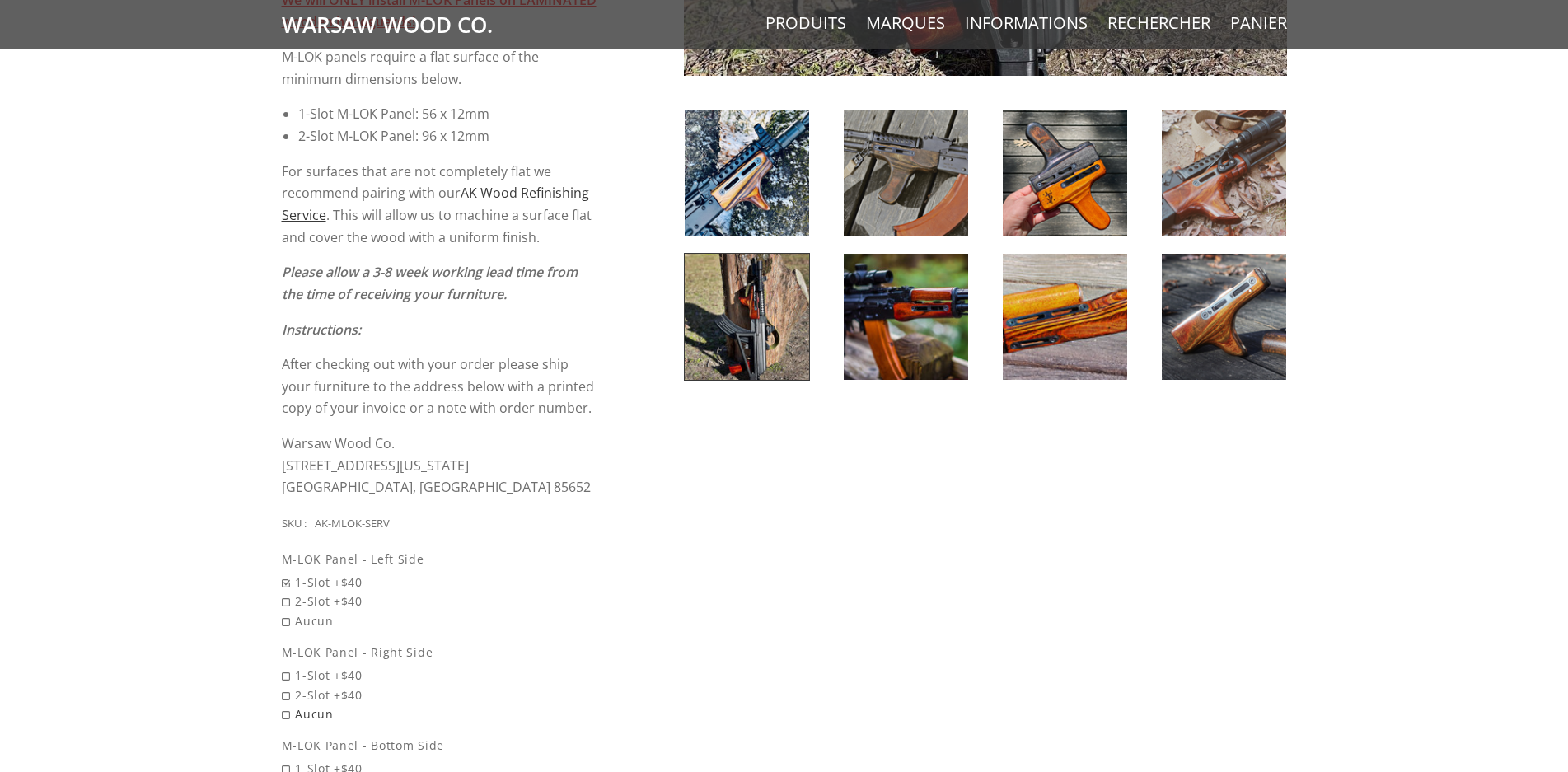
scroll to position [840, 0]
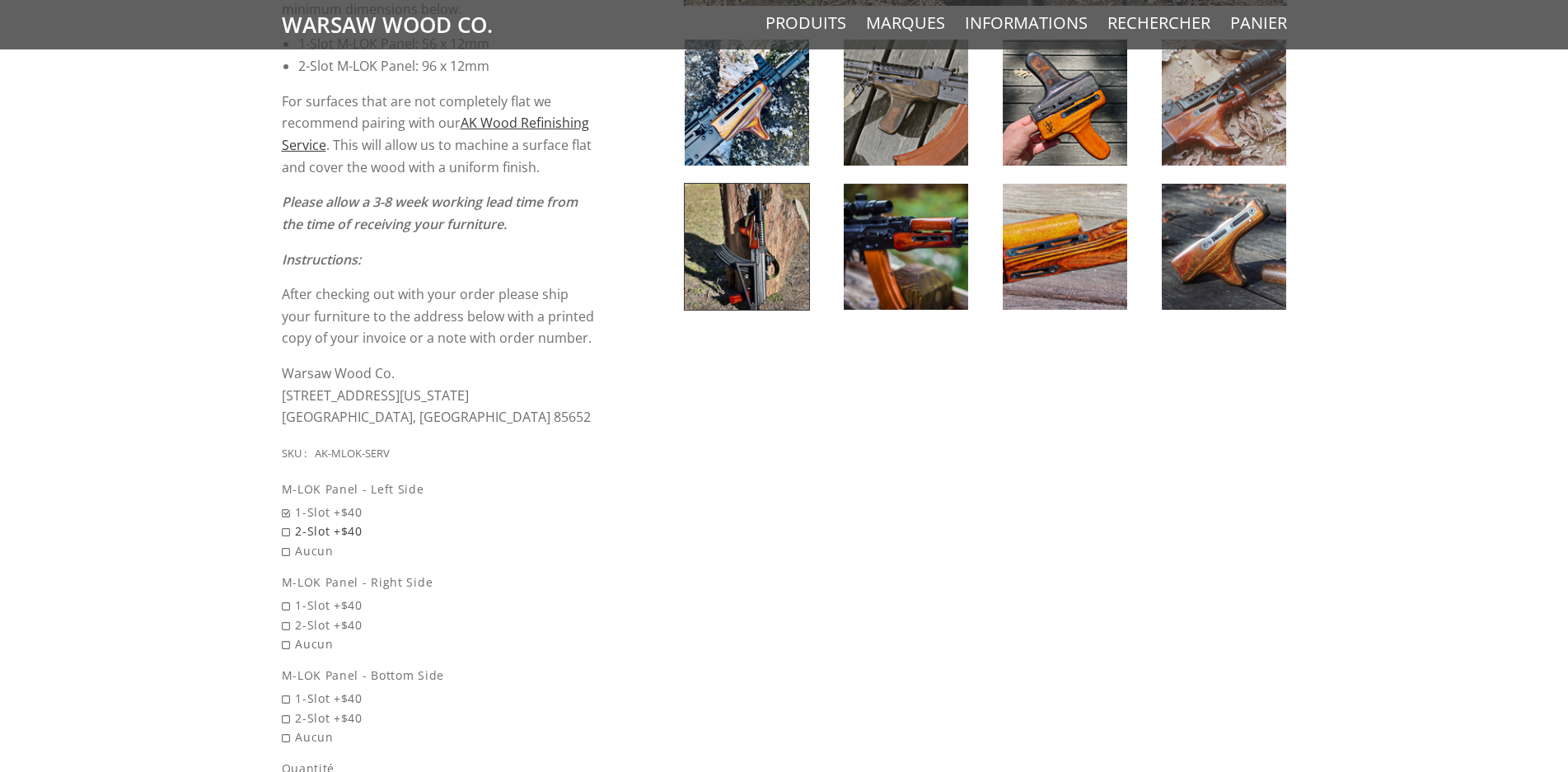
click at [284, 537] on span "2-Slot +$40" at bounding box center [440, 531] width 315 height 19
click at [284, 522] on input "2-Slot +$40" at bounding box center [397, 521] width 231 height 1
radio input "true"
click at [710, 539] on div "5 / 5 ( 1 Review) $80.00 Sleek, solid, simple. Keep your classic wood - add som…" at bounding box center [784, 172] width 1038 height 1538
